Goal: Task Accomplishment & Management: Use online tool/utility

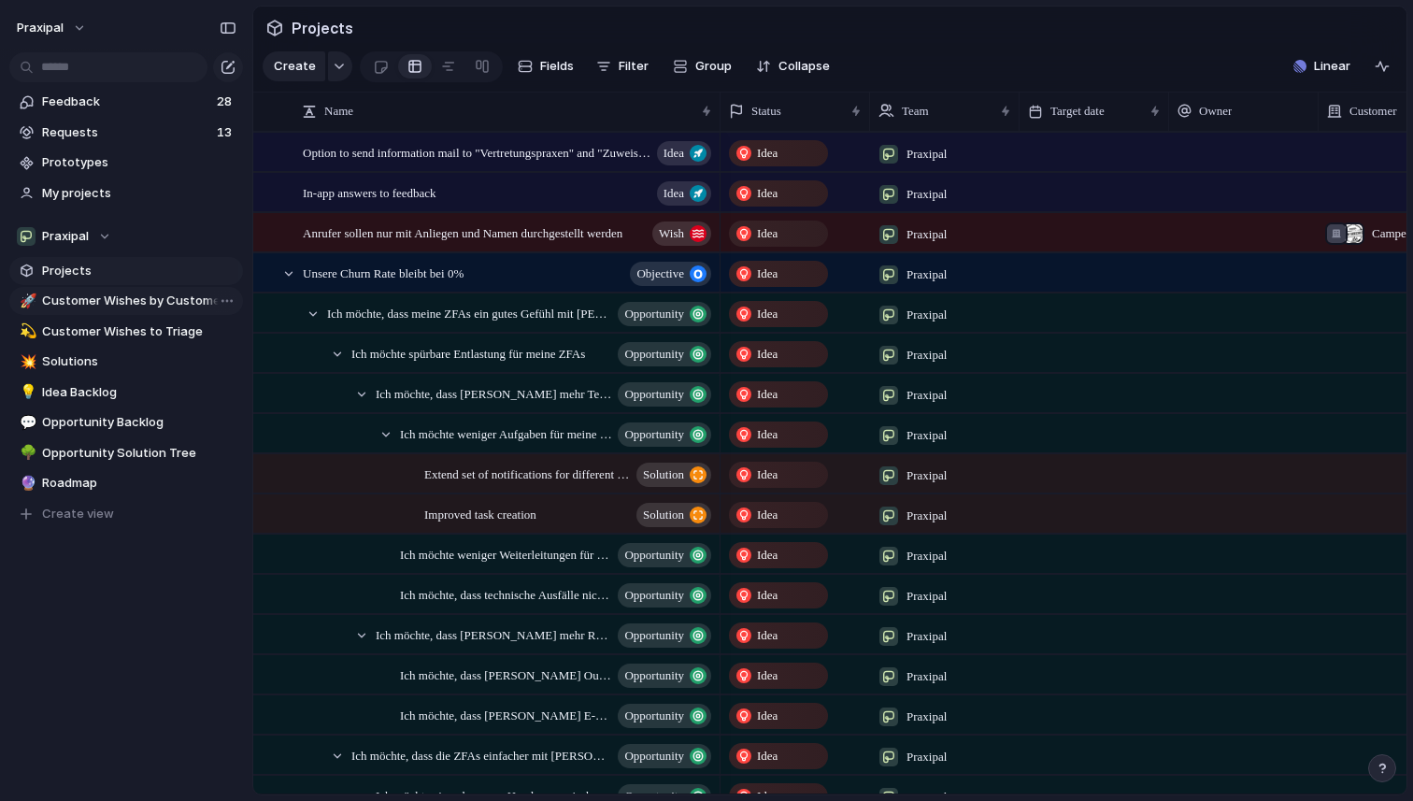
click at [117, 308] on span "Customer Wishes by Customer" at bounding box center [139, 301] width 194 height 19
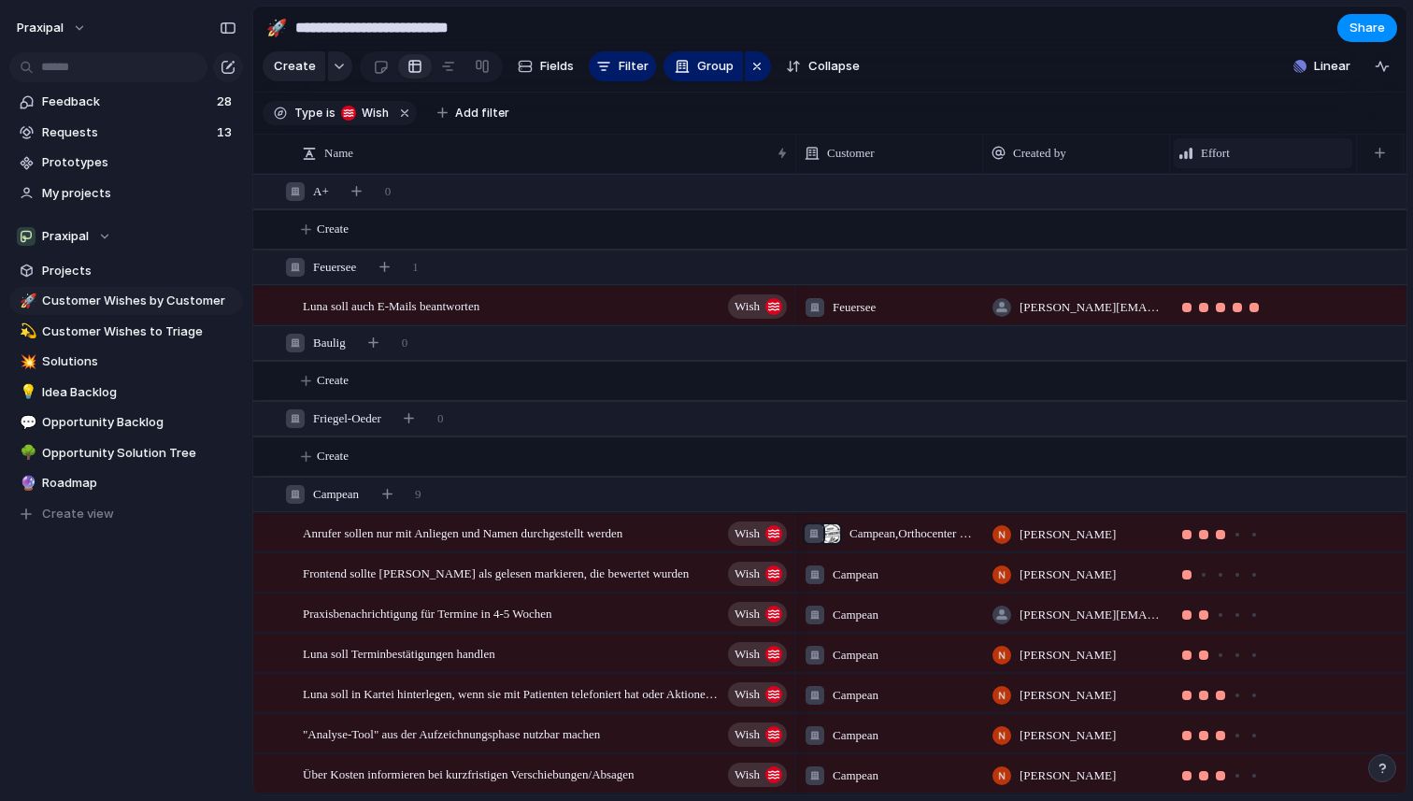
click at [1215, 148] on span "Effort" at bounding box center [1215, 153] width 29 height 19
click at [1215, 148] on div "Modify Hide Sort ascending Sort descending" at bounding box center [706, 400] width 1413 height 801
click at [538, 79] on button "Fields" at bounding box center [545, 66] width 71 height 30
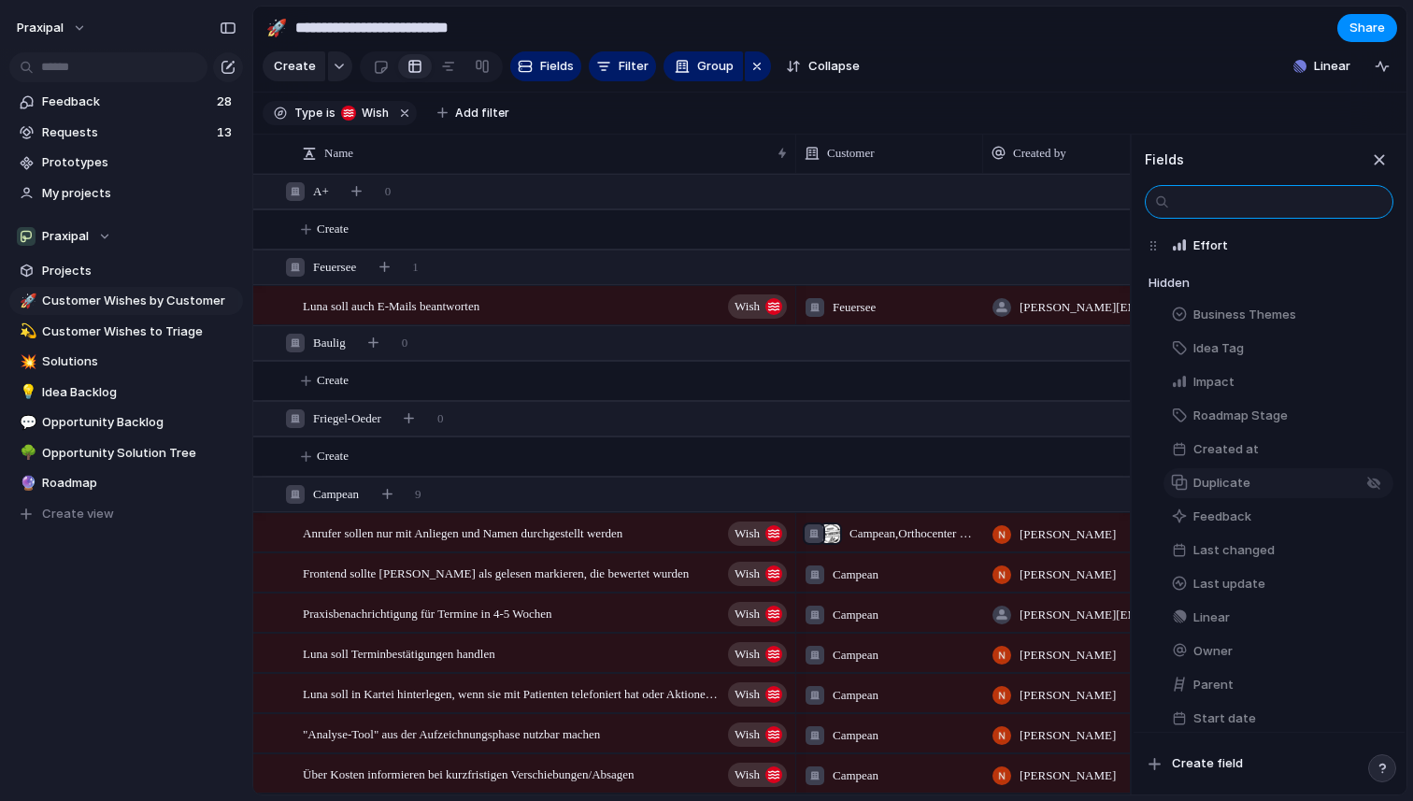
scroll to position [252, 0]
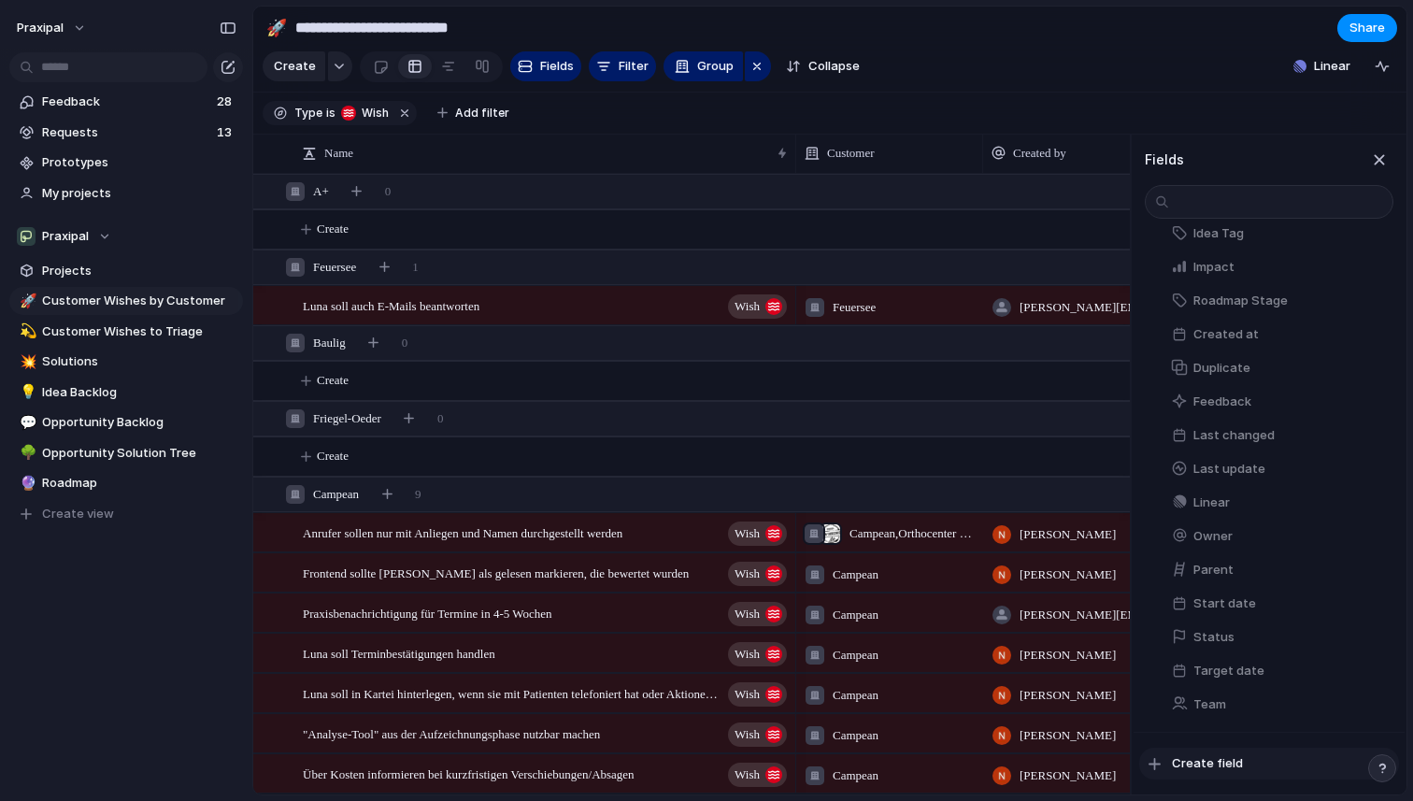
click at [1205, 773] on button "Create field" at bounding box center [1269, 764] width 260 height 32
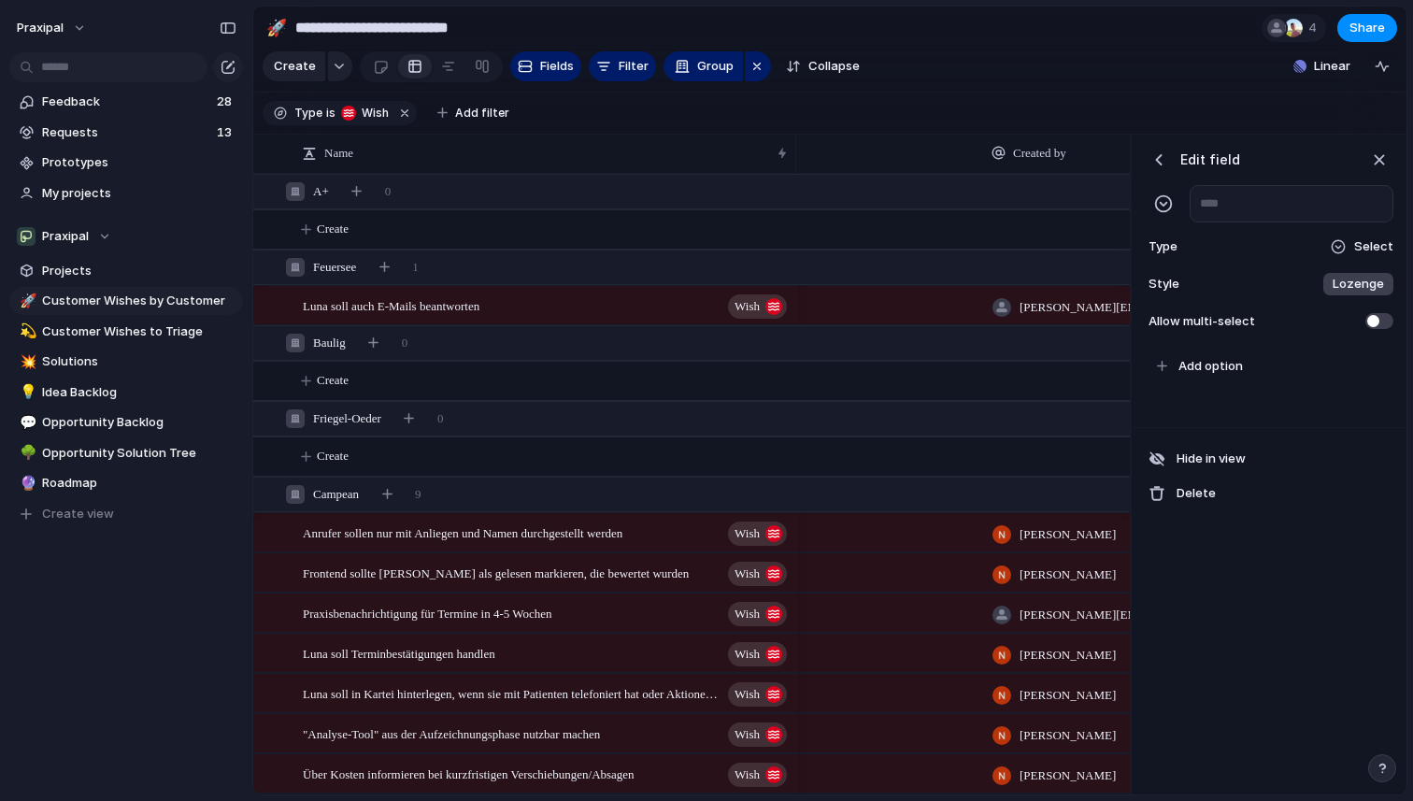
scroll to position [0, 424]
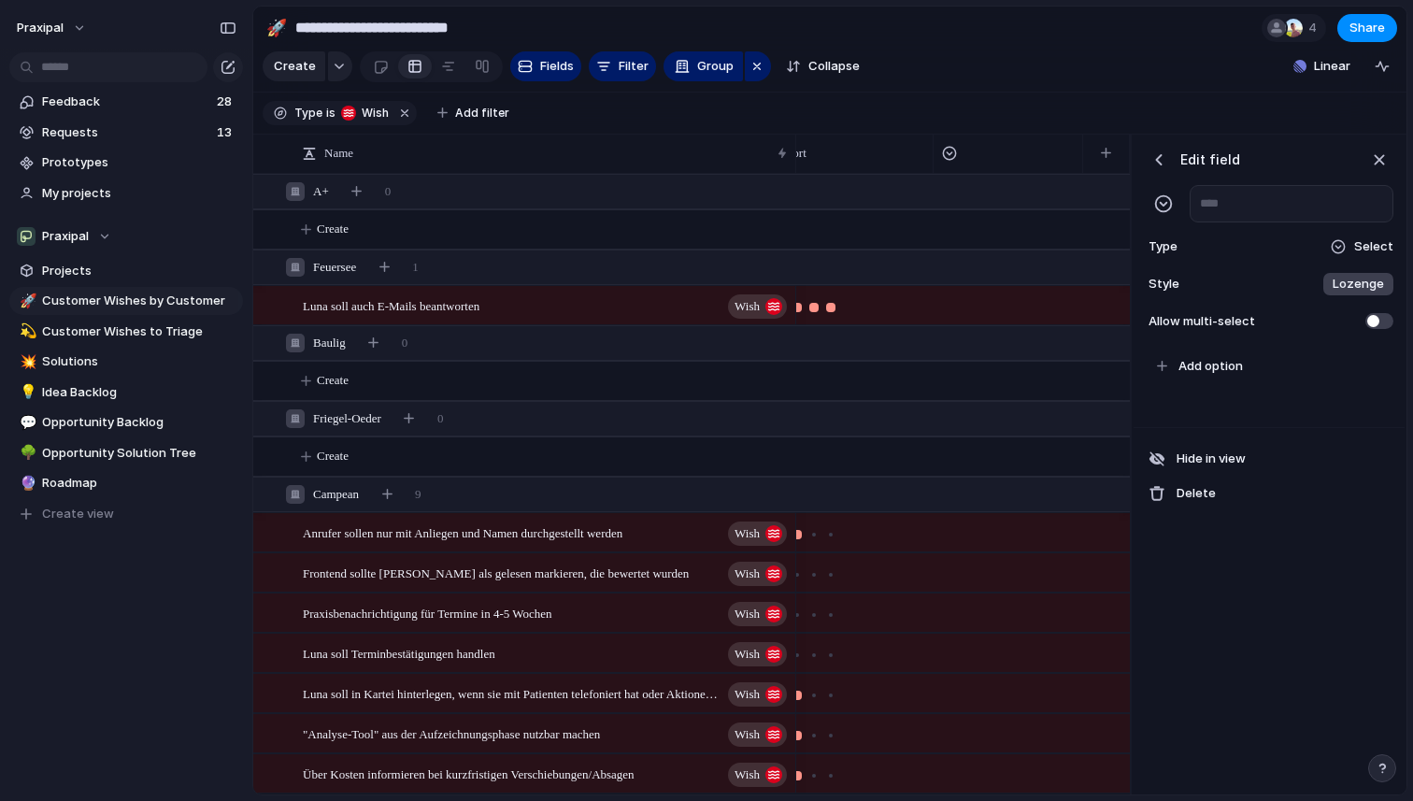
click at [1359, 245] on span "Select" at bounding box center [1373, 246] width 39 height 19
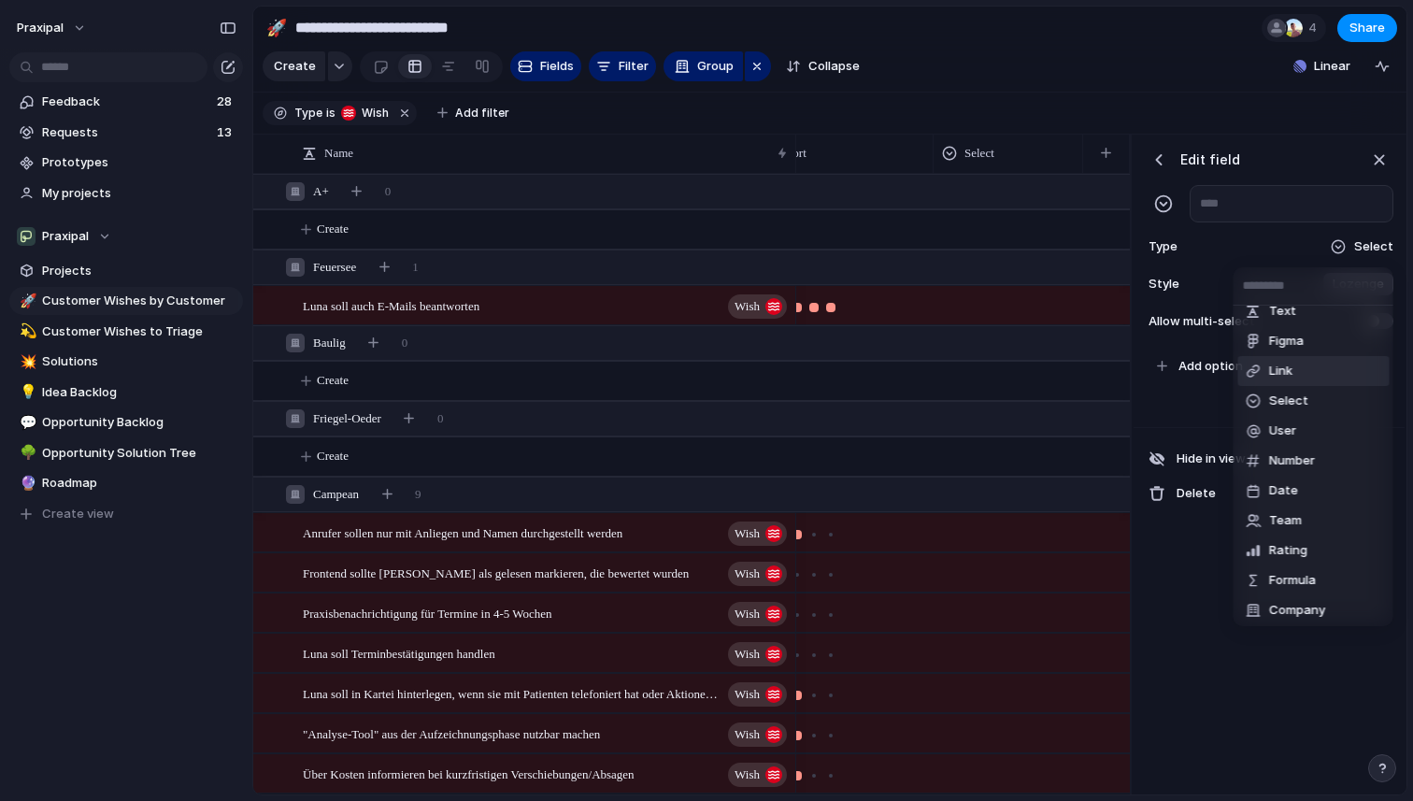
scroll to position [48, 0]
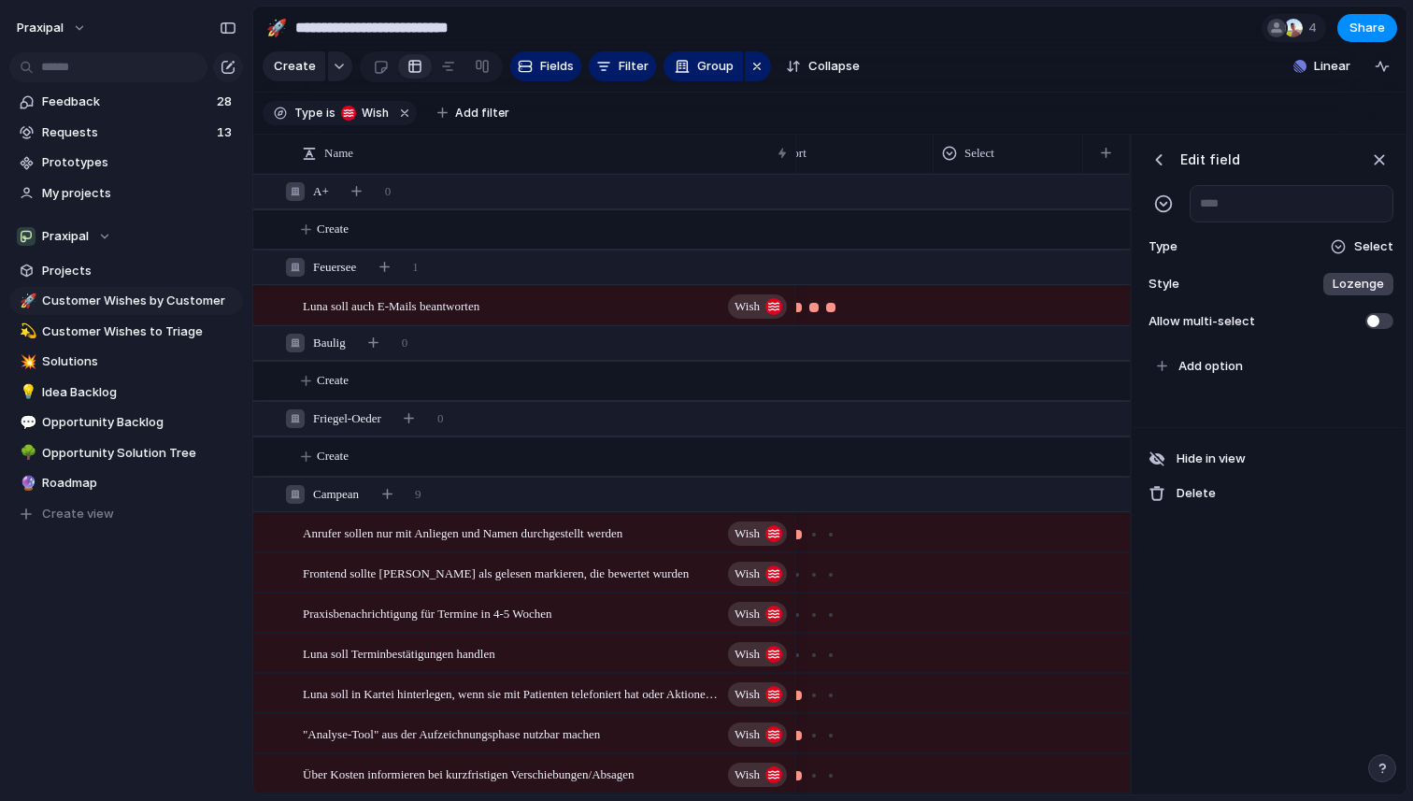
click at [1253, 156] on div "Checkbox Text Figma Link Select User Number Date Team Rating Formula Company" at bounding box center [706, 400] width 1413 height 801
click at [1382, 159] on div "button" at bounding box center [1379, 160] width 21 height 21
